Goal: Task Accomplishment & Management: Manage account settings

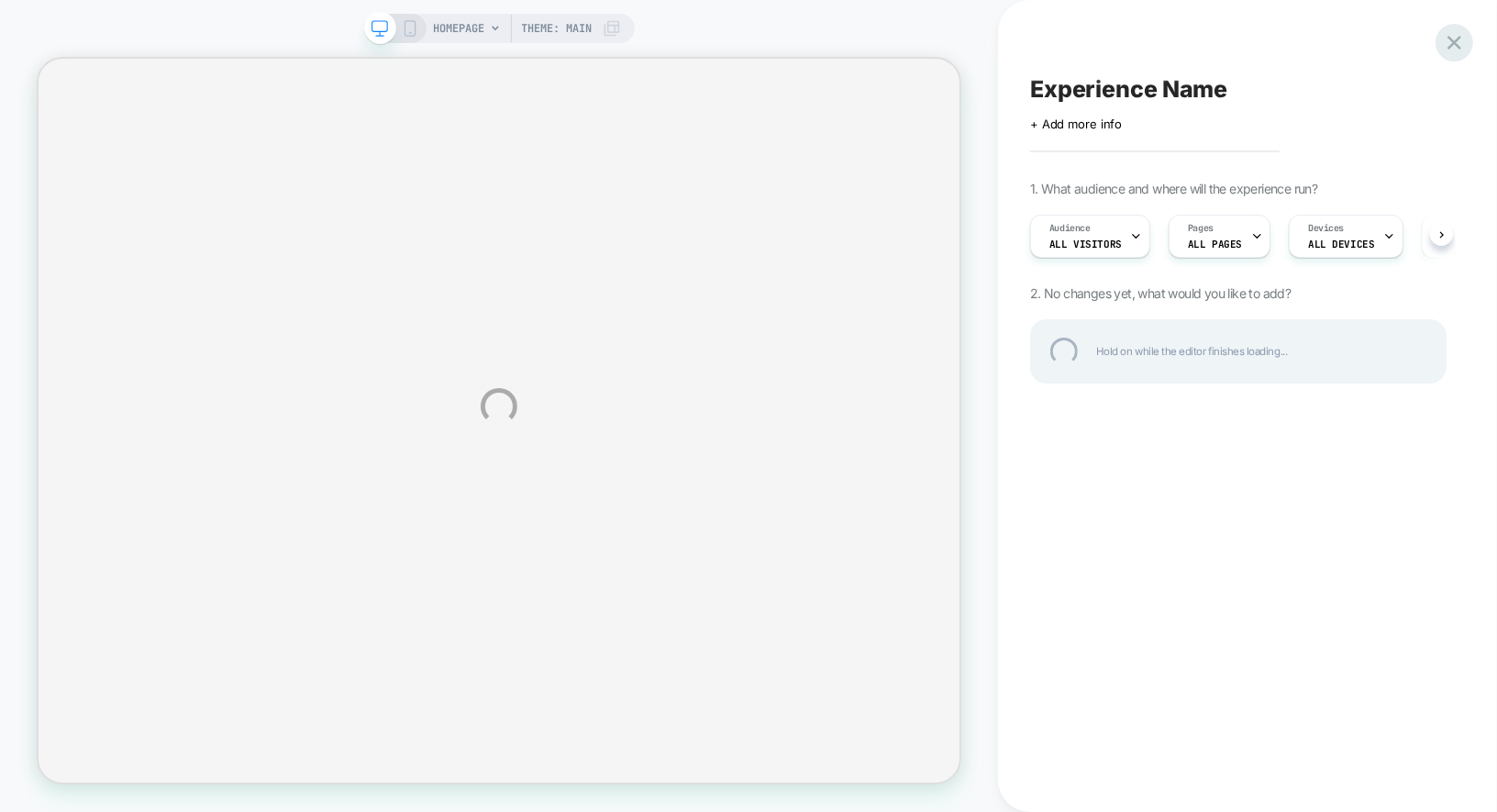
click at [1455, 53] on div at bounding box center [1454, 42] width 37 height 37
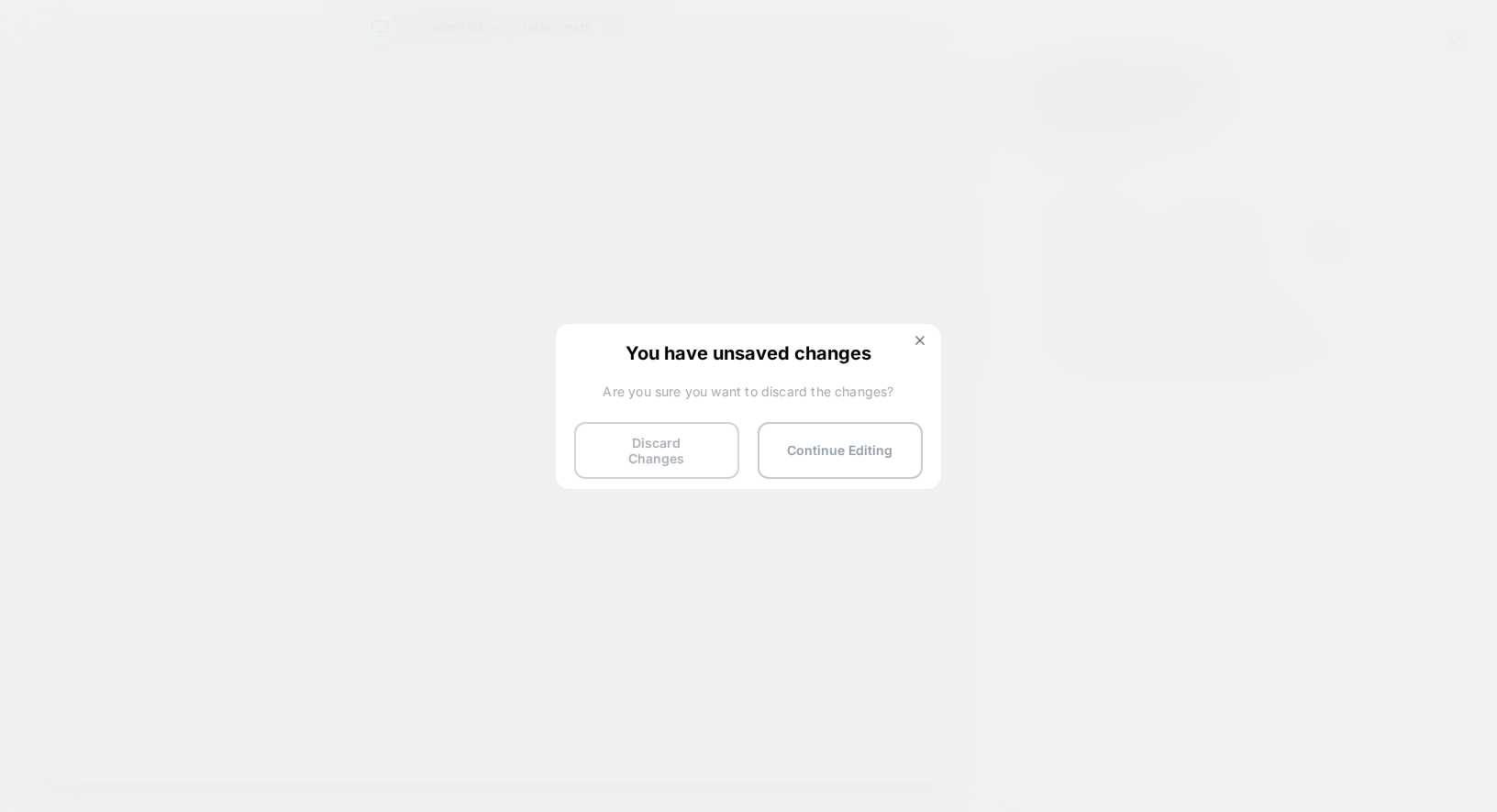
click at [643, 439] on button "Discard Changes" at bounding box center [657, 450] width 165 height 57
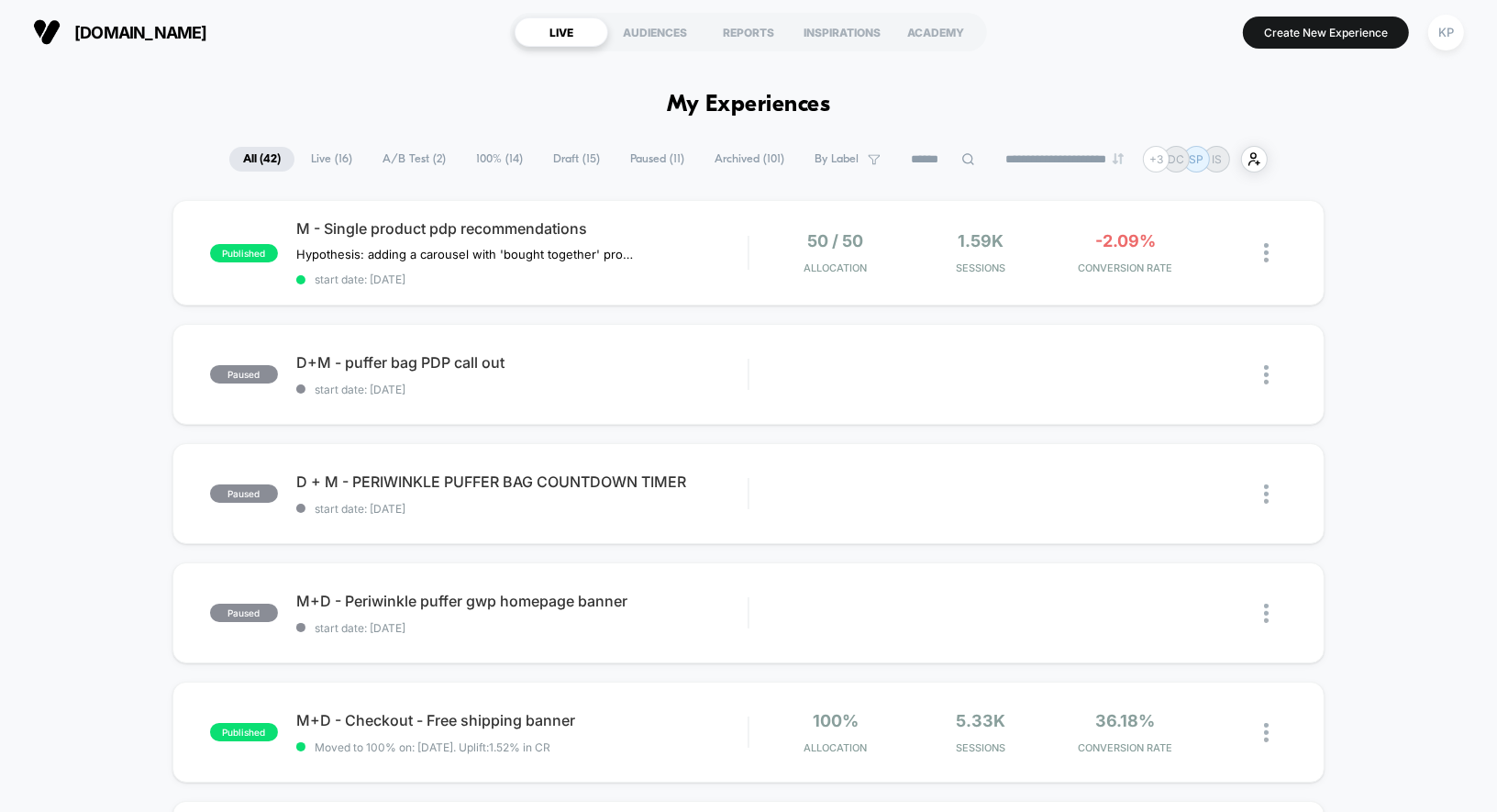
click at [317, 158] on span "Live ( 16 )" at bounding box center [332, 158] width 68 height 24
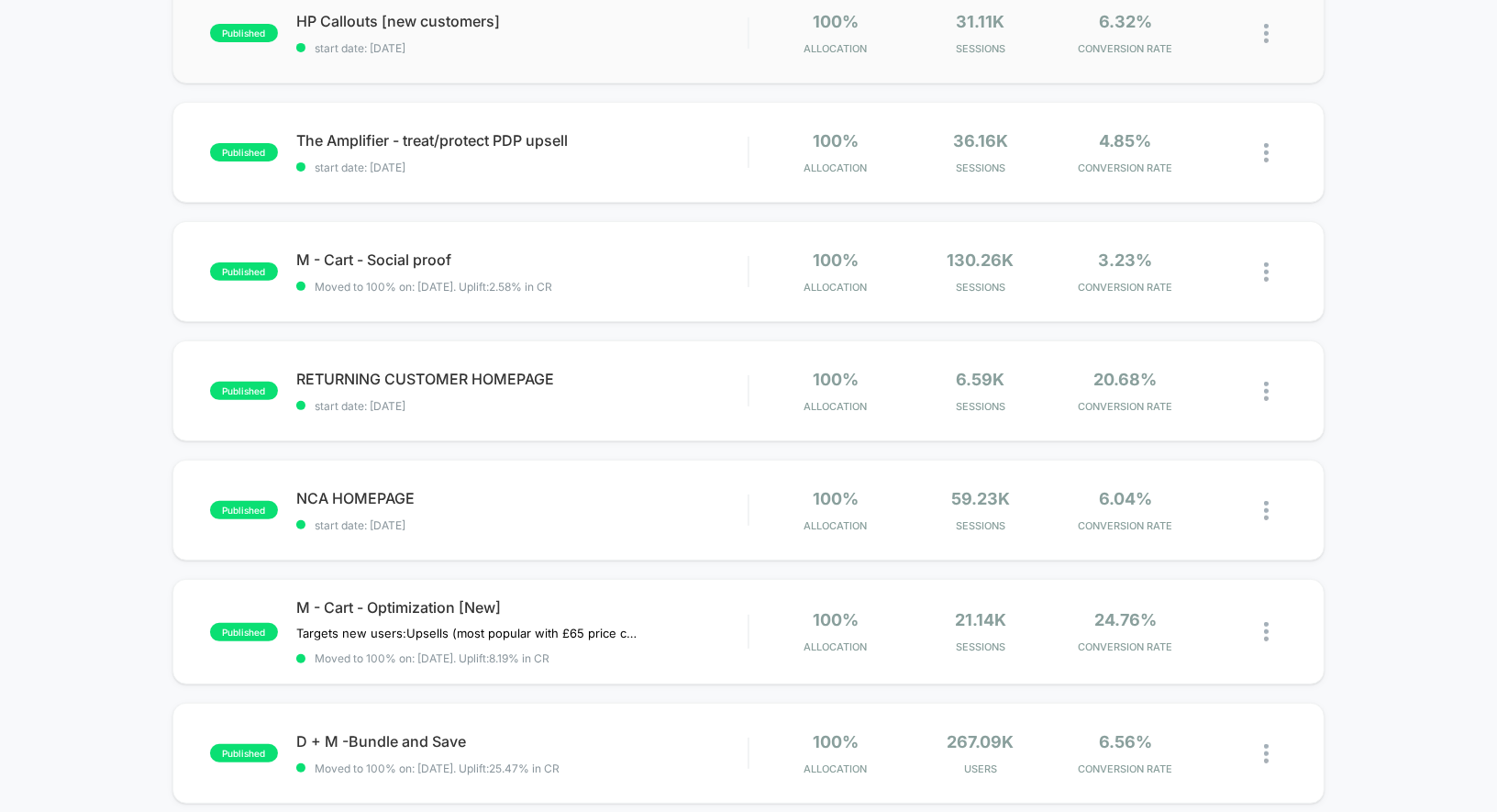
scroll to position [652, 0]
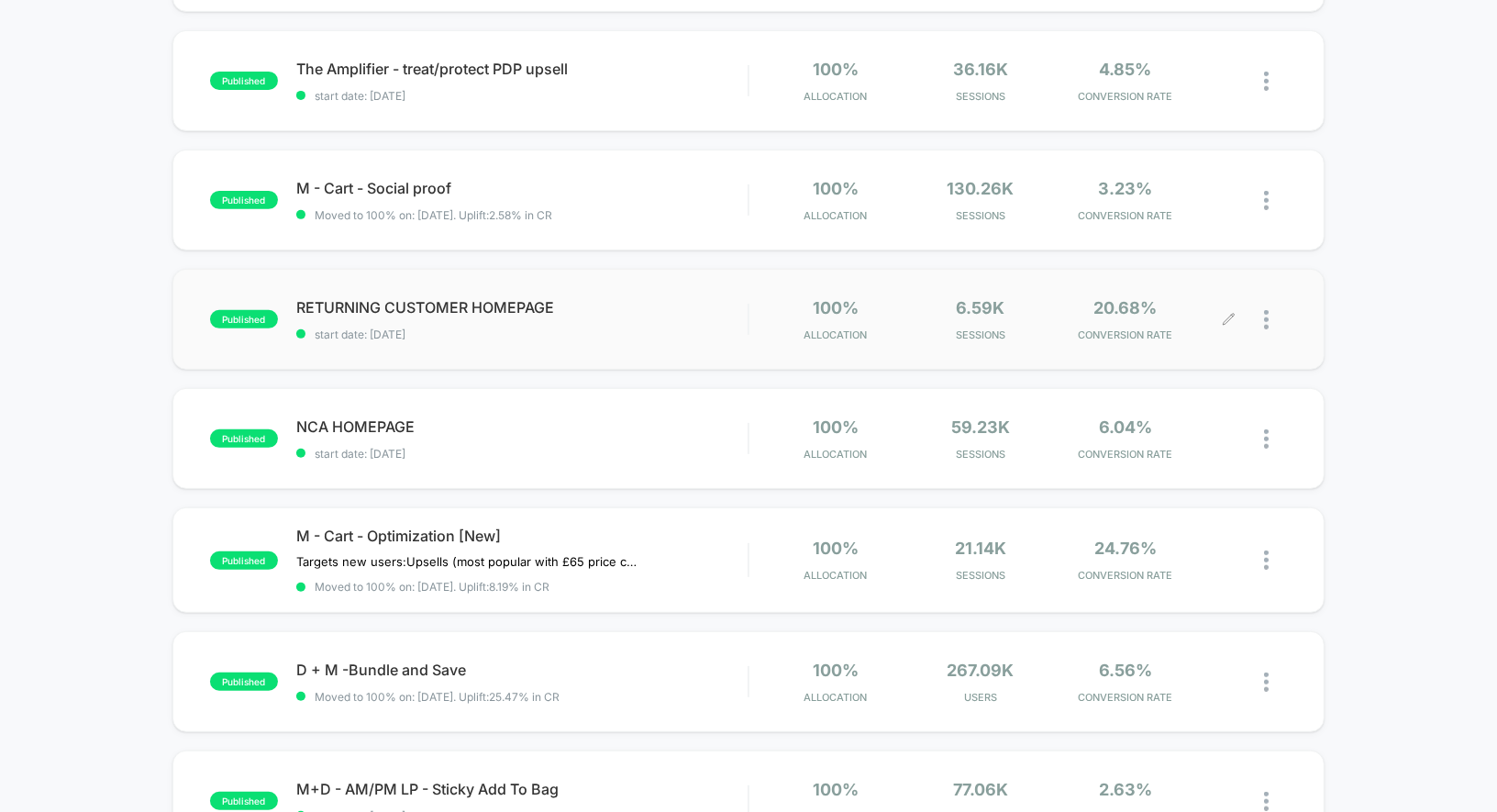
click at [1271, 315] on div at bounding box center [1275, 320] width 23 height 43
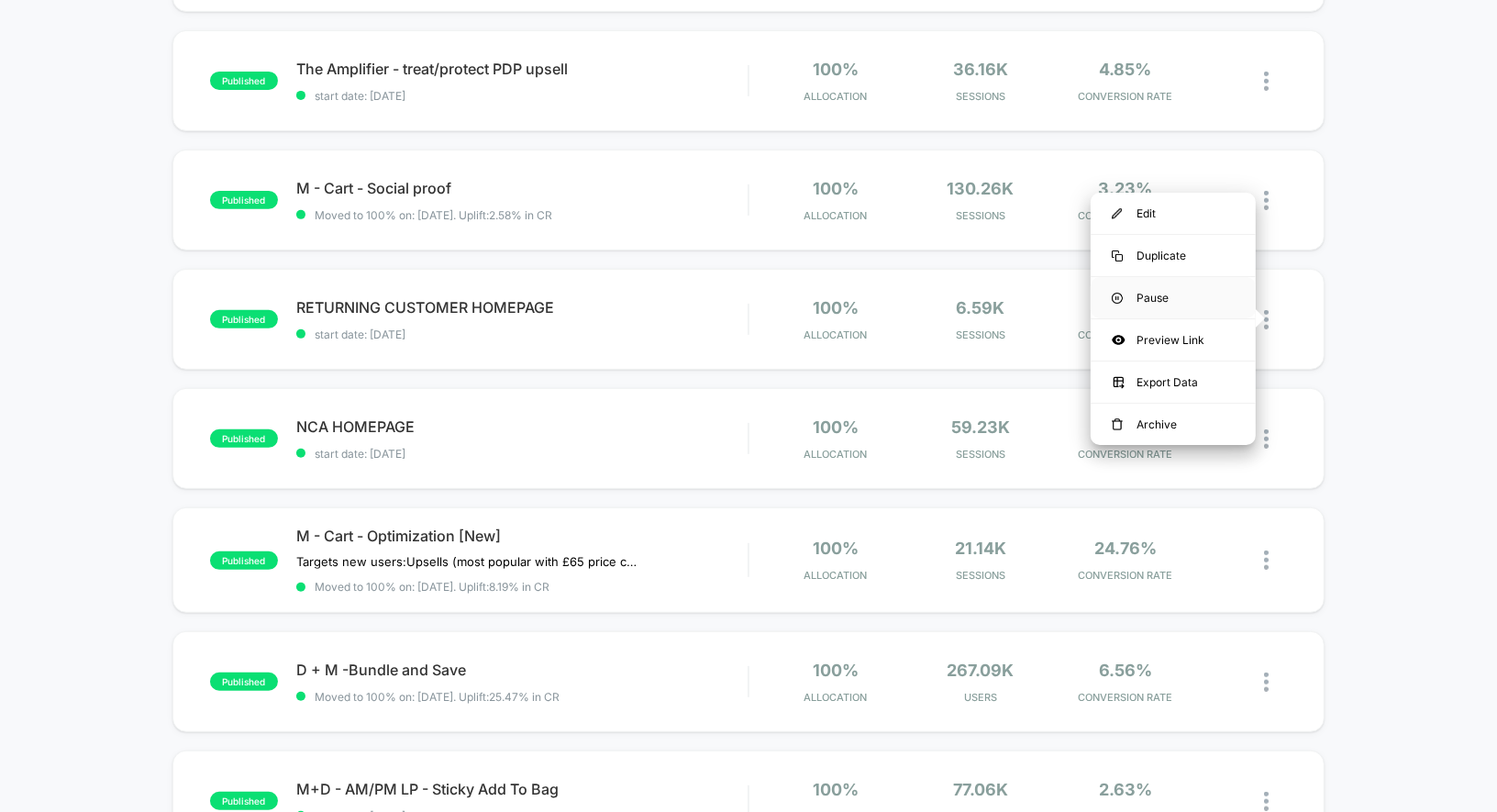
click at [1149, 287] on div "Pause" at bounding box center [1172, 297] width 165 height 41
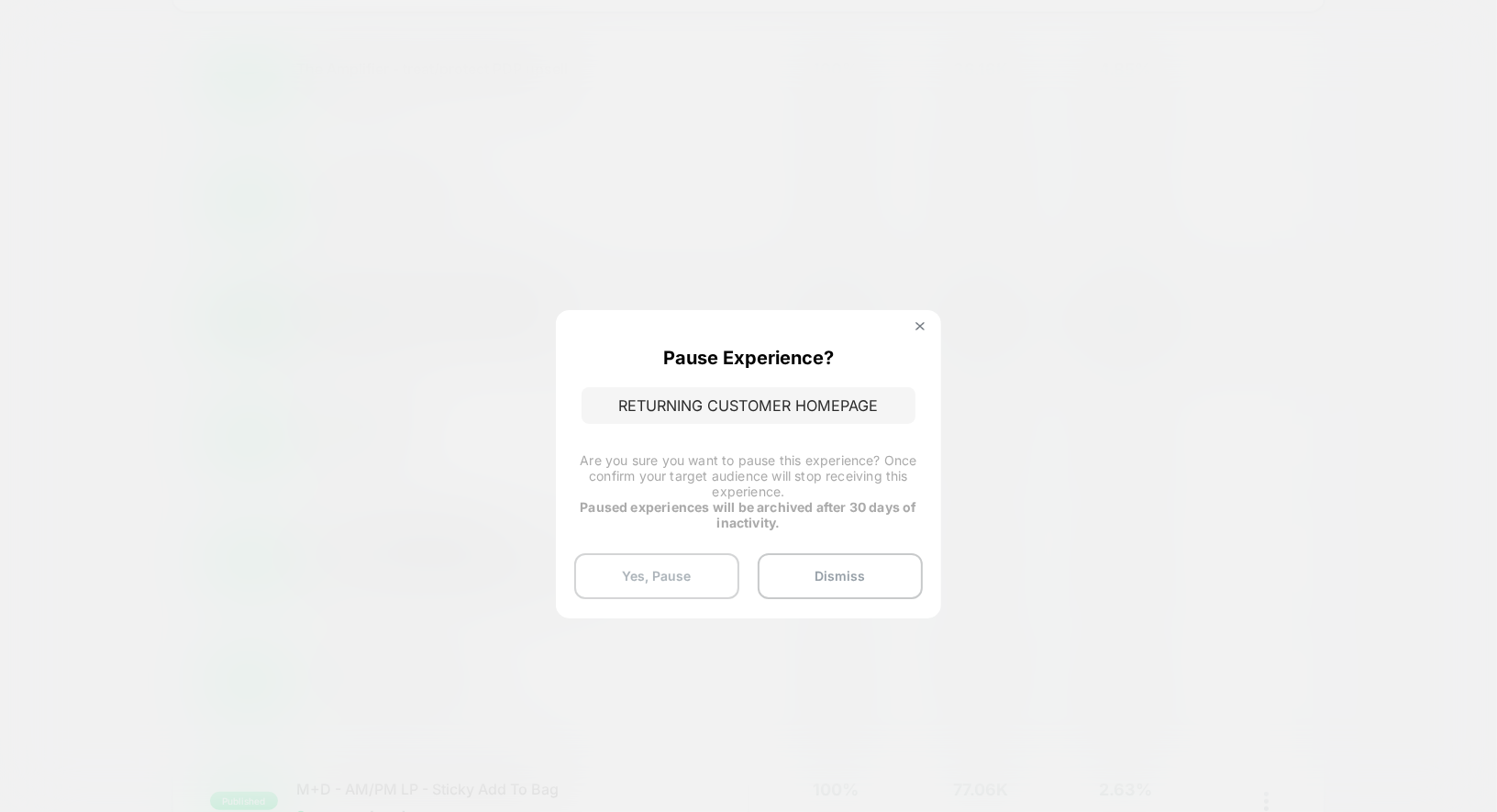
click at [699, 561] on button "Yes, Pause" at bounding box center [657, 575] width 165 height 46
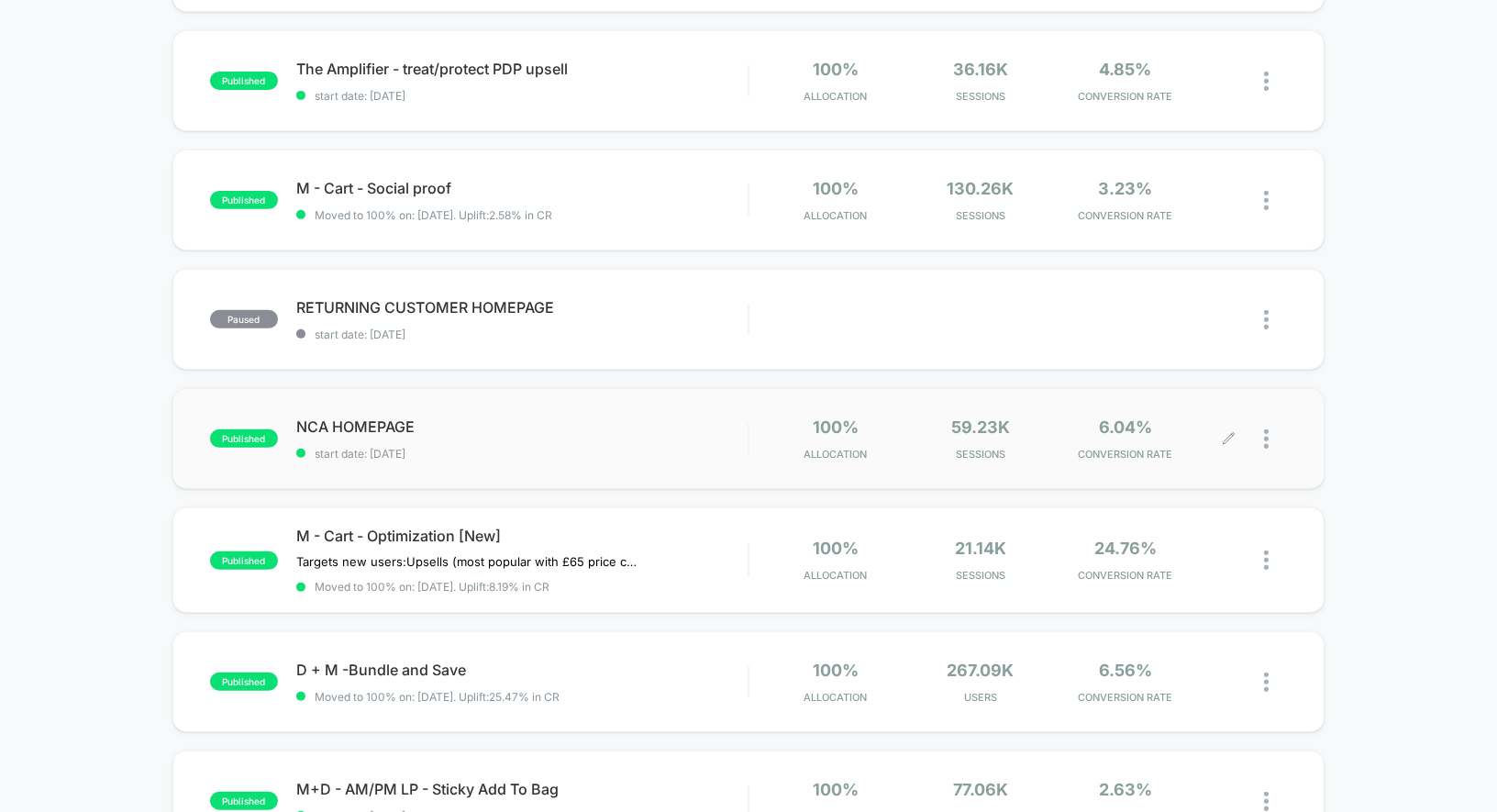
click at [1266, 432] on img at bounding box center [1266, 439] width 5 height 20
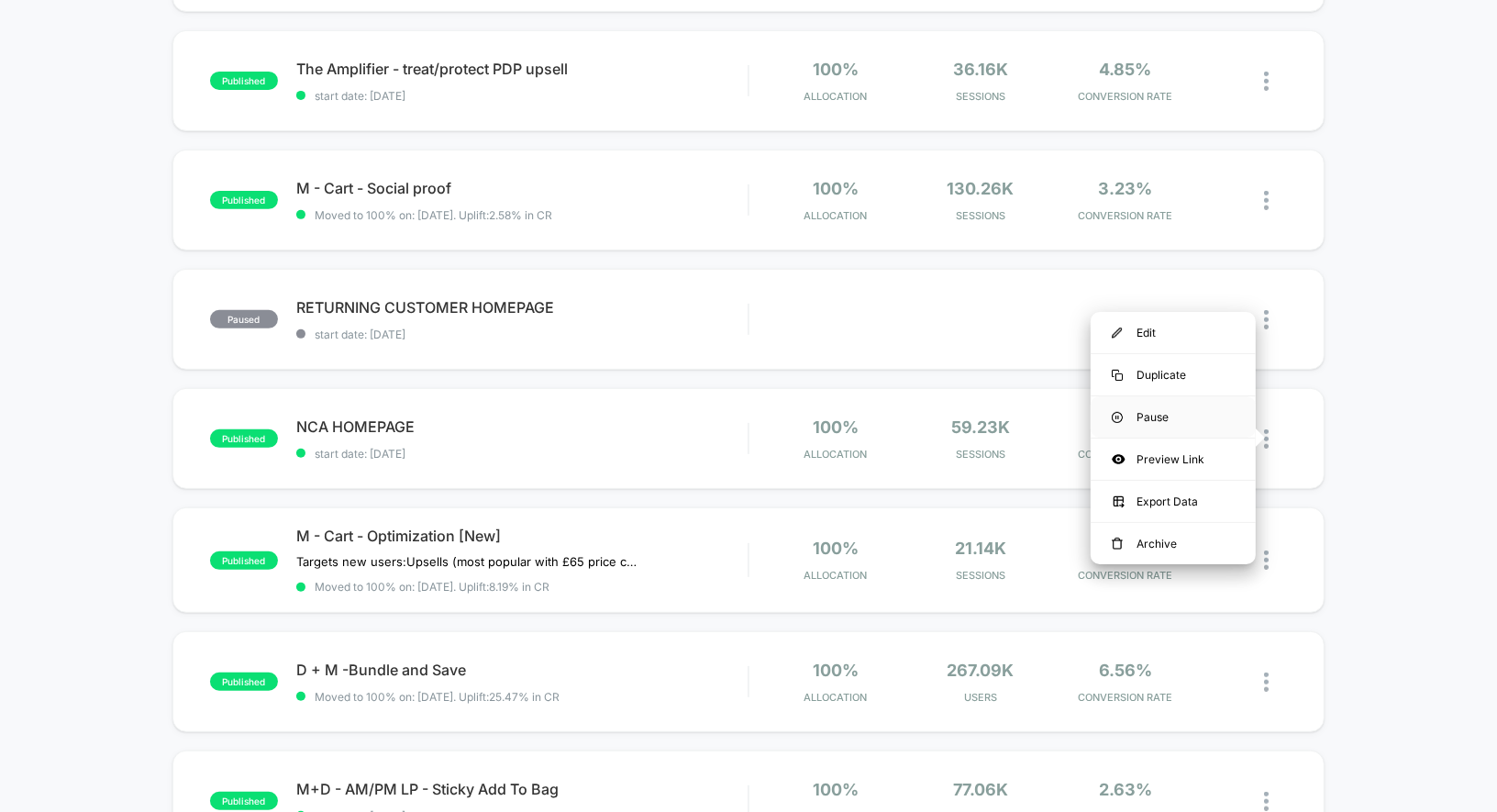
click at [1124, 417] on div "Pause" at bounding box center [1172, 417] width 165 height 41
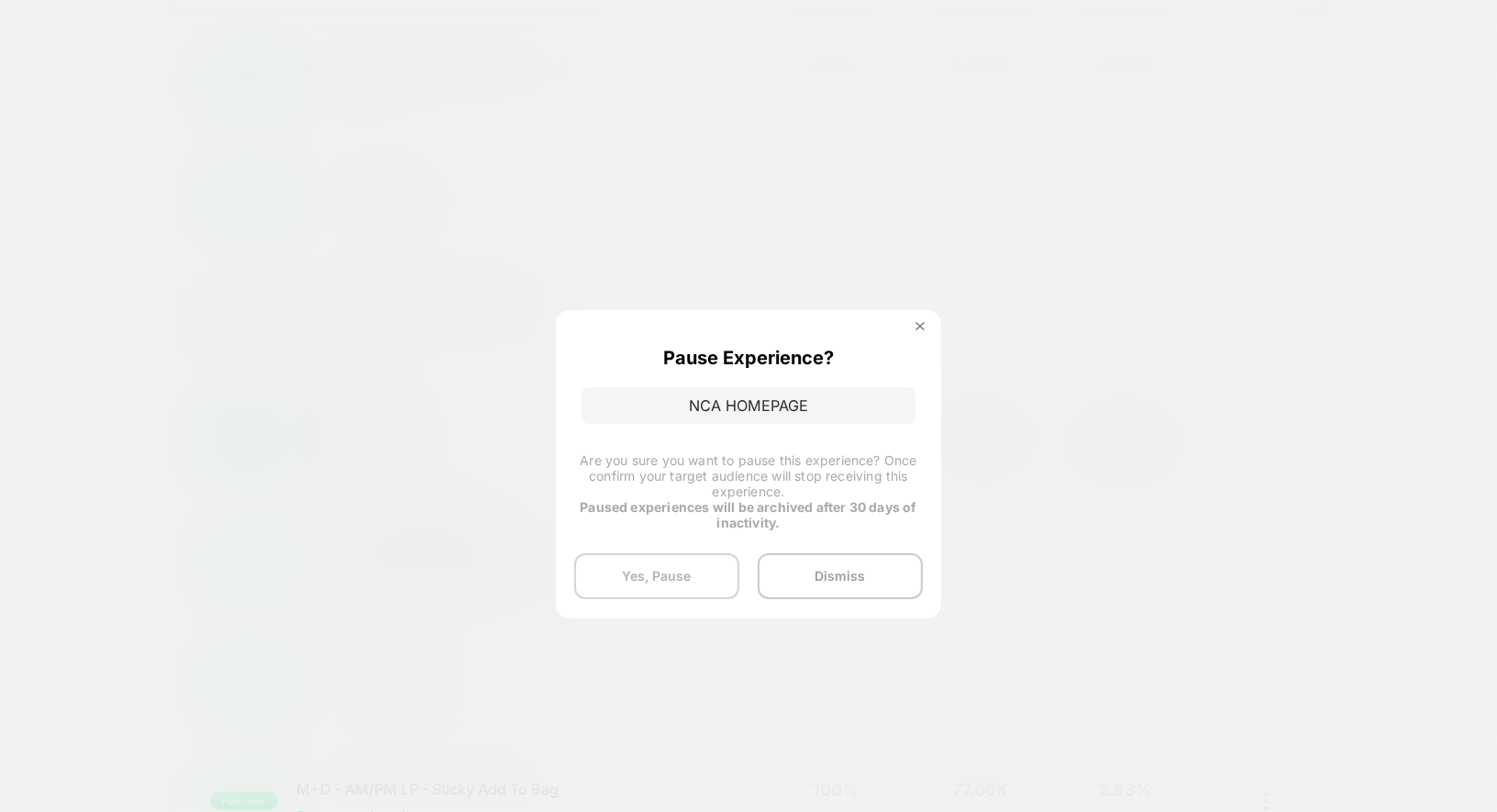
click at [695, 564] on button "Yes, Pause" at bounding box center [657, 575] width 165 height 46
